Goal: Complete application form: Complete application form

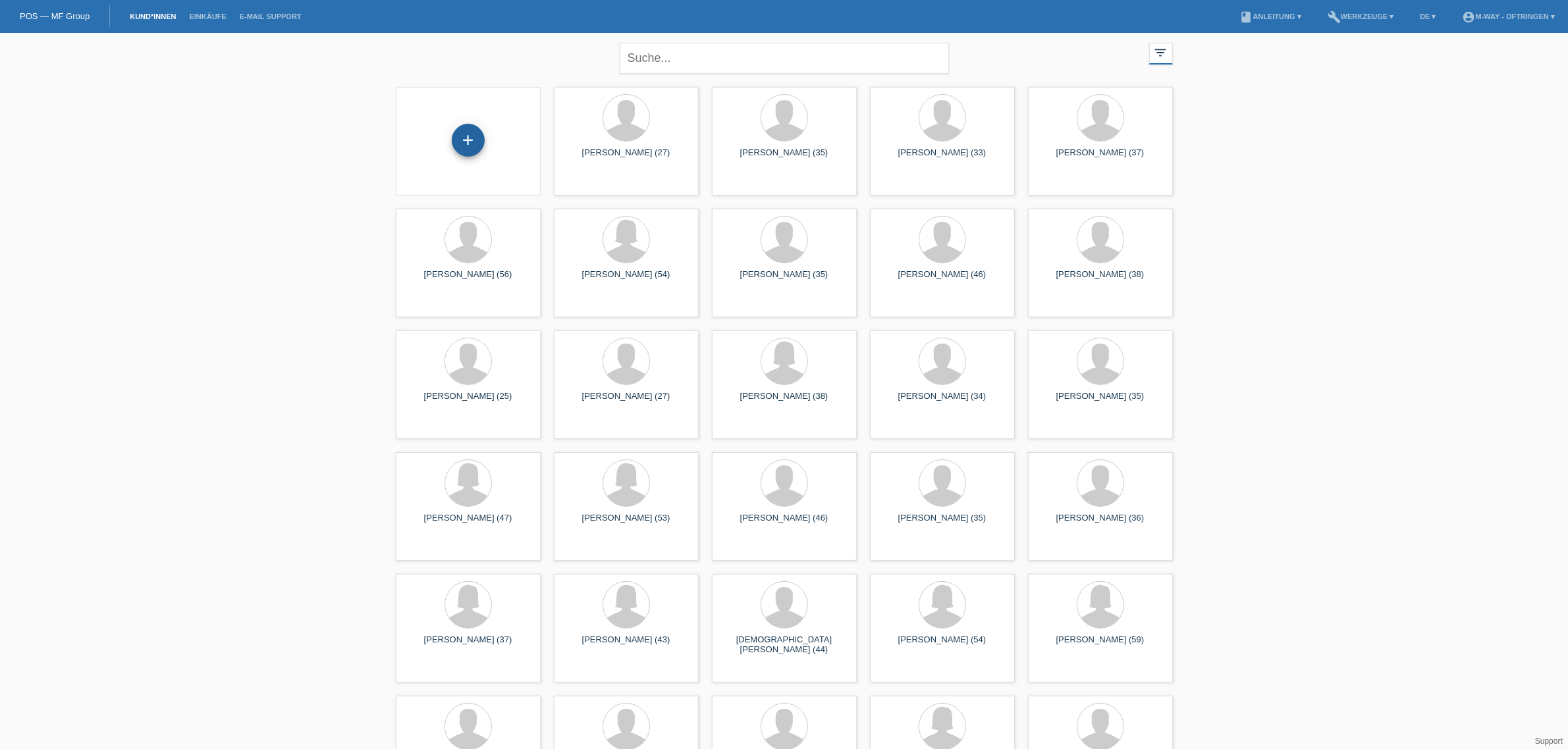
click at [469, 145] on div "+" at bounding box center [468, 140] width 33 height 33
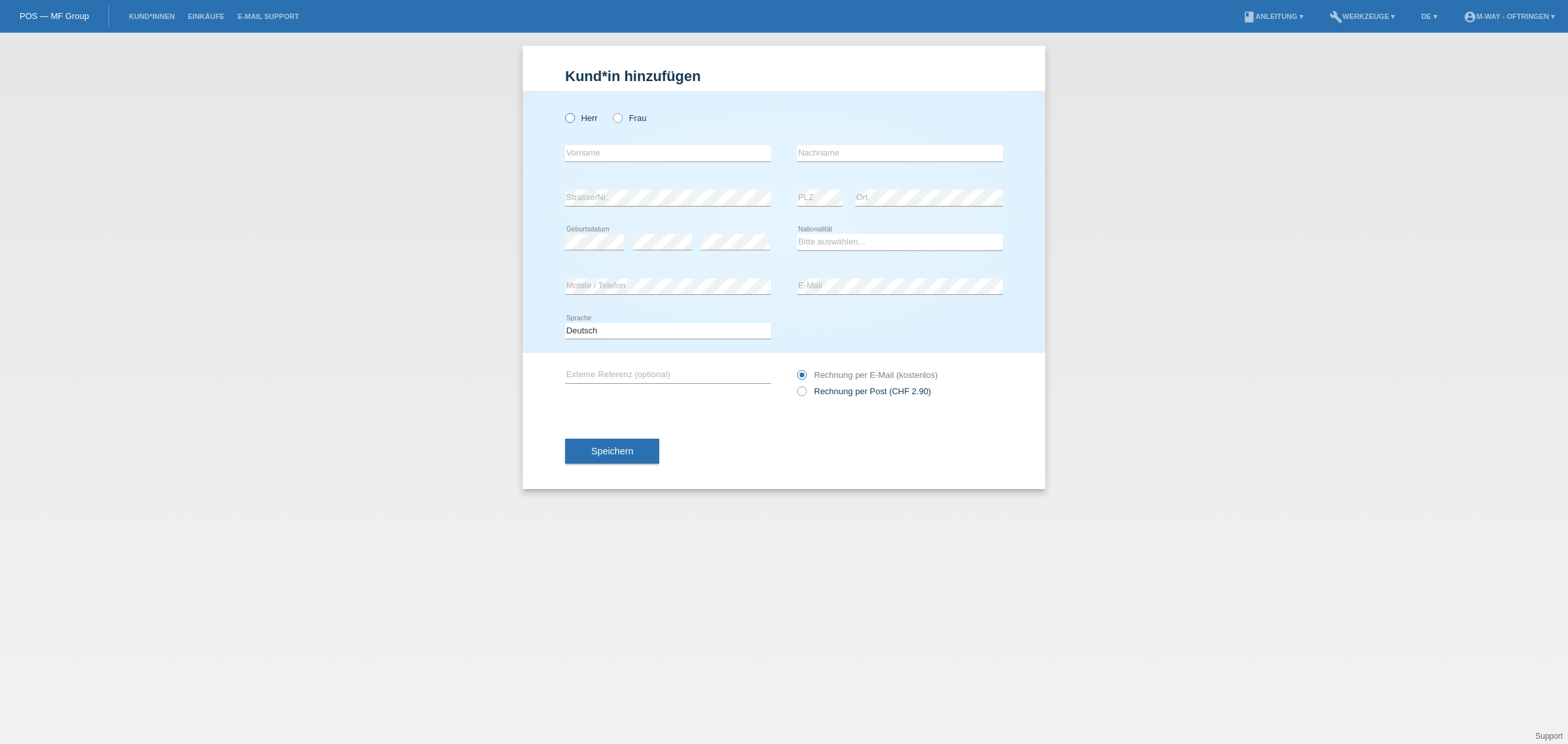
click at [563, 111] on icon at bounding box center [563, 111] width 0 height 0
click at [570, 119] on input "Herr" at bounding box center [569, 117] width 9 height 9
radio input "true"
click at [598, 152] on input "text" at bounding box center [668, 153] width 206 height 16
type input "Benno"
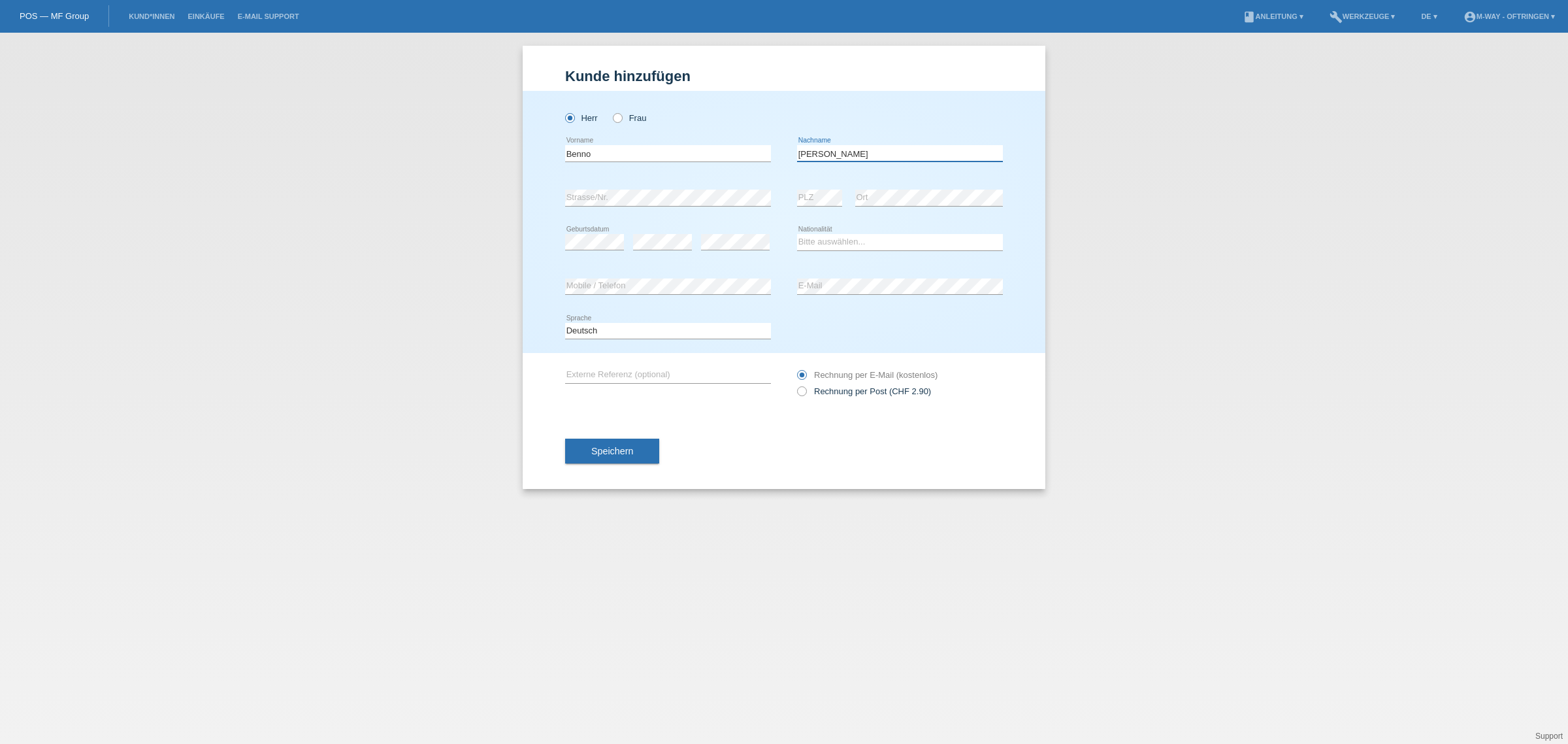
type input "[PERSON_NAME]"
click at [828, 243] on select "Bitte auswählen... Schweiz Deutschland Liechtenstein Österreich ------------ Af…" at bounding box center [900, 242] width 206 height 16
select select "CH"
click at [797, 234] on select "Bitte auswählen... Schweiz Deutschland Liechtenstein Österreich ------------ Af…" at bounding box center [900, 242] width 206 height 16
click at [628, 449] on span "Speichern" at bounding box center [612, 451] width 42 height 10
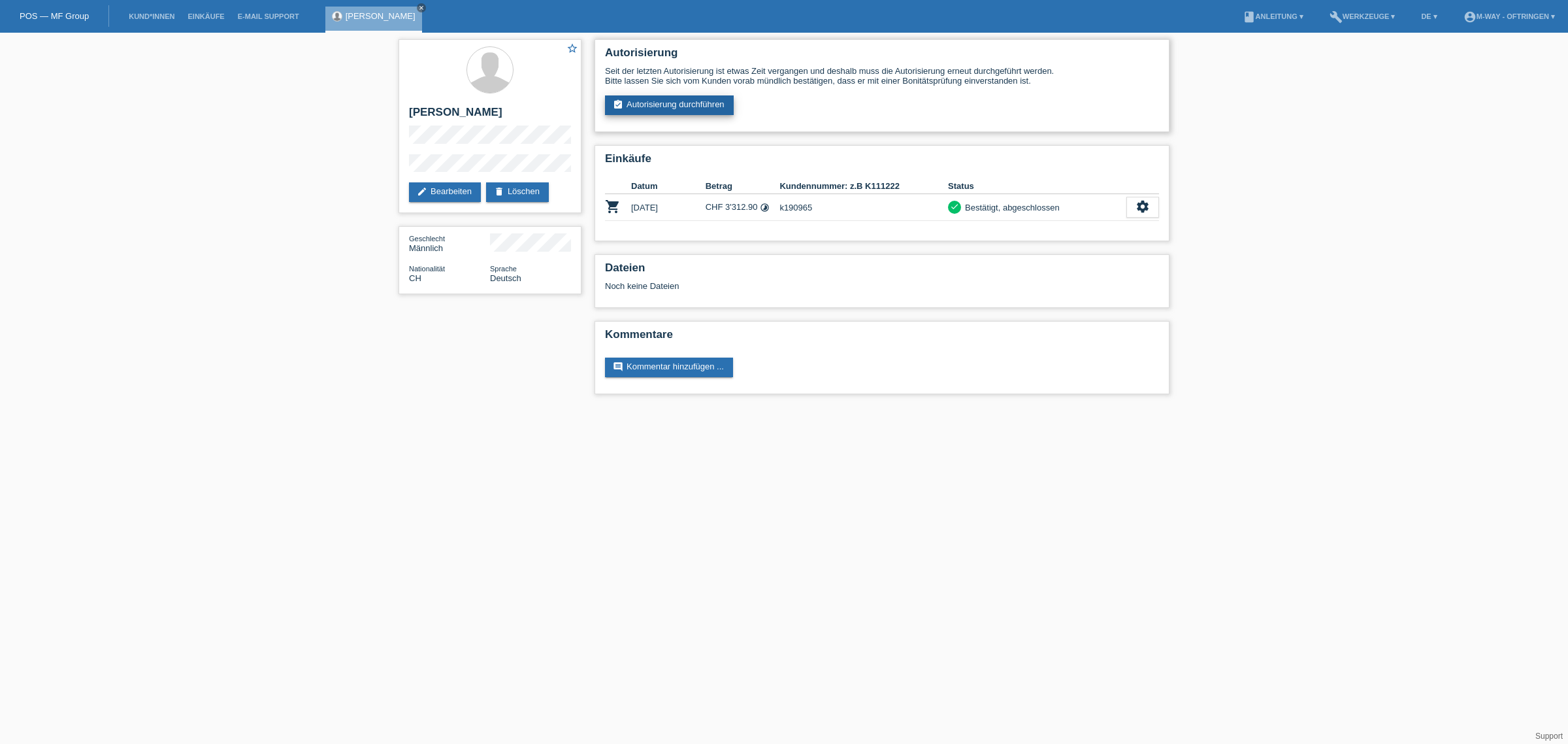
click at [702, 104] on link "assignment_turned_in Autorisierung durchführen" at bounding box center [669, 105] width 129 height 20
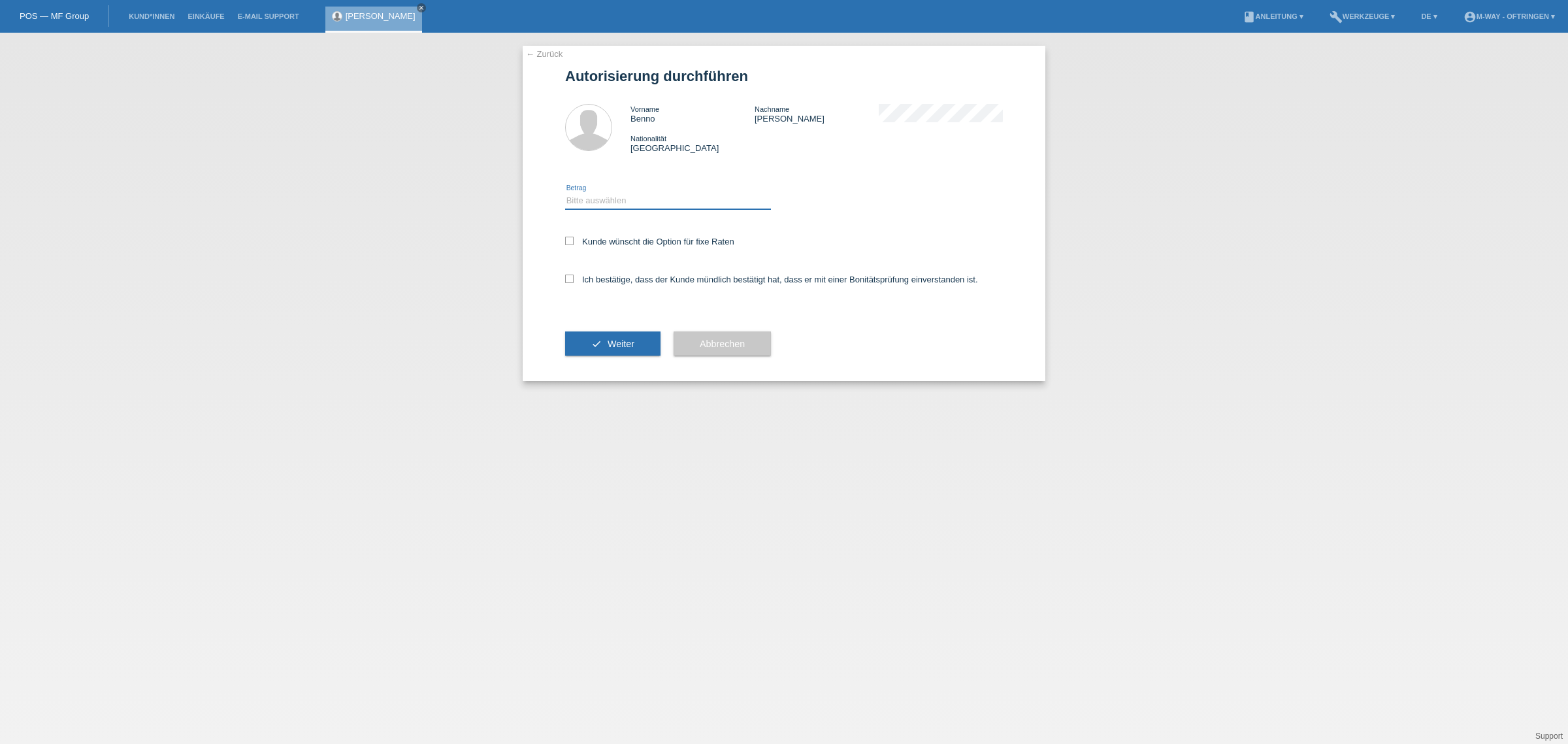
click at [627, 201] on select "Bitte auswählen CHF 1.00 - CHF 499.00 CHF 500.00 - CHF 1'999.00 CHF 2'000.00 - …" at bounding box center [668, 201] width 206 height 16
select select "3"
click at [565, 193] on select "Bitte auswählen CHF 1.00 - CHF 499.00 CHF 500.00 - CHF 1'999.00 CHF 2'000.00 - …" at bounding box center [668, 201] width 206 height 16
click at [570, 240] on icon at bounding box center [569, 241] width 9 height 9
click at [570, 240] on input "Kunde wünscht die Option für fixe Raten" at bounding box center [569, 241] width 9 height 9
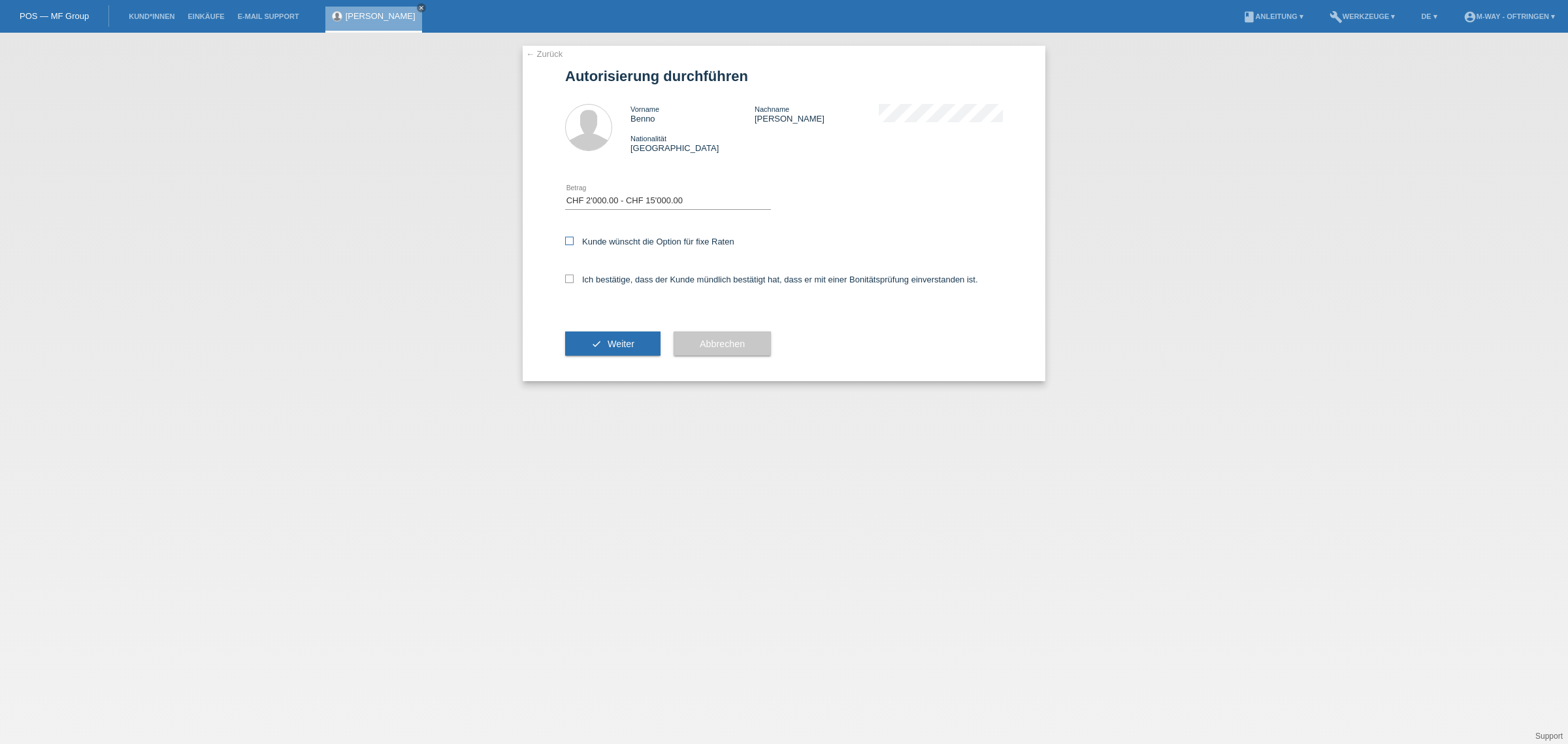
checkbox input "true"
click at [569, 276] on icon at bounding box center [569, 279] width 9 height 9
click at [569, 276] on input "Ich bestätige, dass der Kunde mündlich bestätigt hat, dass er mit einer Bonität…" at bounding box center [569, 279] width 9 height 9
checkbox input "true"
click at [624, 342] on span "Weiter" at bounding box center [621, 344] width 27 height 10
